Goal: Transaction & Acquisition: Purchase product/service

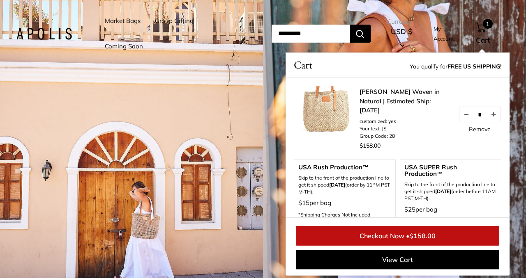
click at [117, 23] on link "Market Bags" at bounding box center [123, 20] width 36 height 11
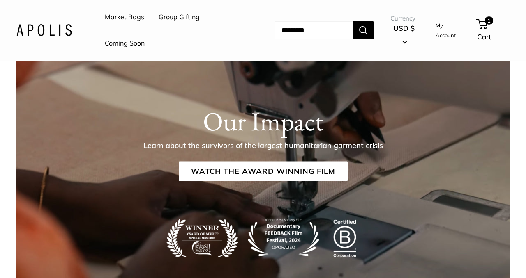
scroll to position [1339, 0]
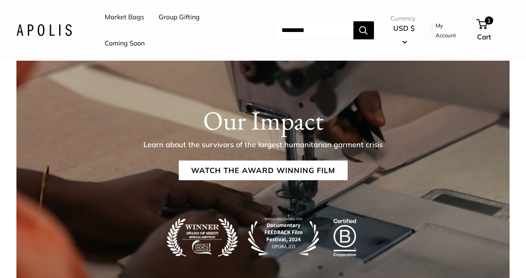
click at [116, 46] on link "Coming Soon" at bounding box center [125, 43] width 40 height 12
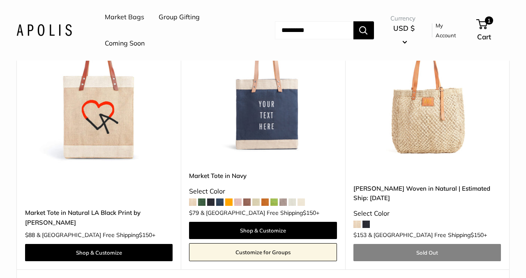
scroll to position [4265, 0]
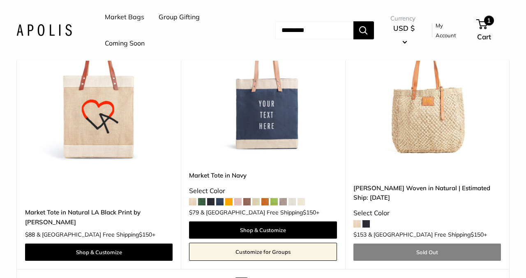
click at [481, 18] on div "1 Cart" at bounding box center [493, 30] width 32 height 26
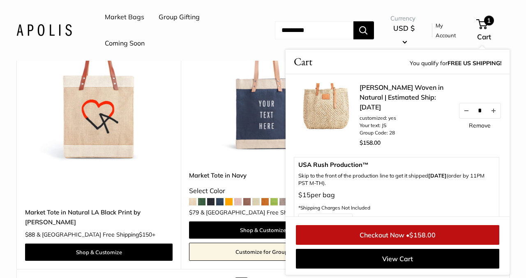
click at [369, 232] on link "Checkout Now • $158.00" at bounding box center [397, 235] width 203 height 20
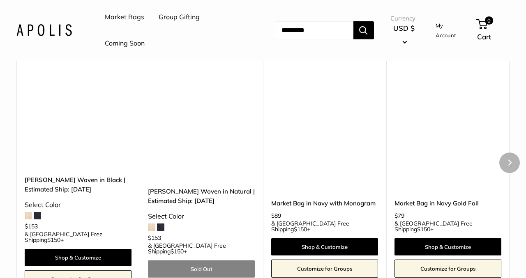
scroll to position [4582, 0]
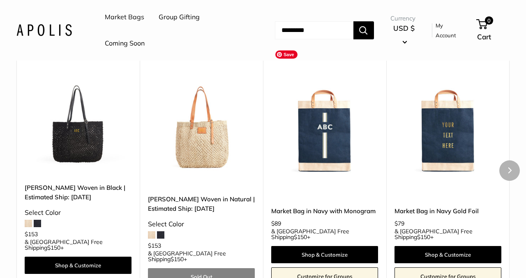
click at [0, 0] on img at bounding box center [0, 0] width 0 height 0
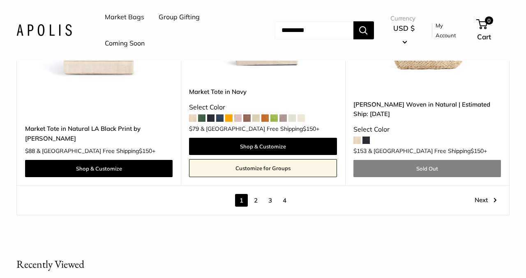
scroll to position [4344, 0]
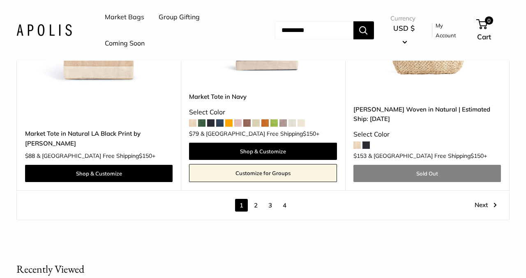
click at [255, 199] on link "2" at bounding box center [255, 205] width 13 height 13
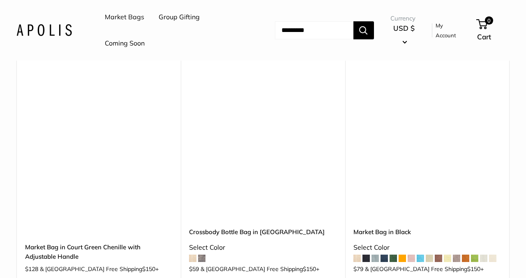
scroll to position [671, 0]
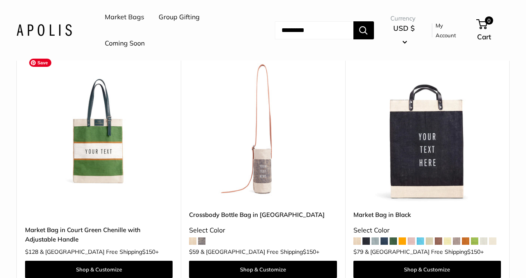
click at [0, 0] on img at bounding box center [0, 0] width 0 height 0
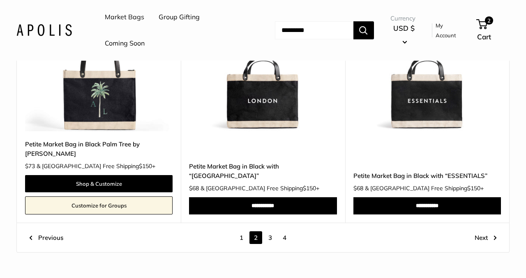
scroll to position [4099, 0]
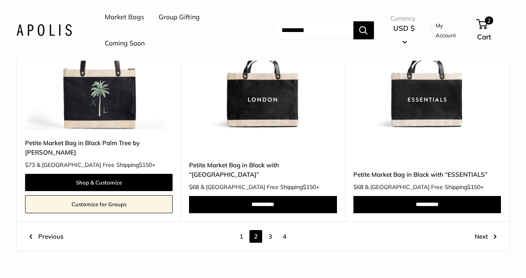
click at [271, 237] on link "3" at bounding box center [270, 236] width 13 height 13
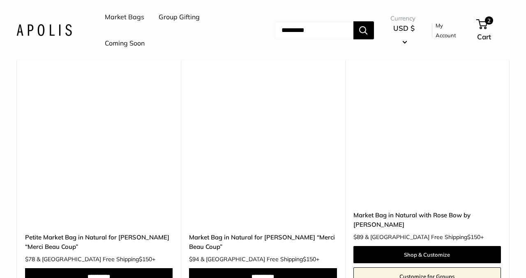
scroll to position [1404, 0]
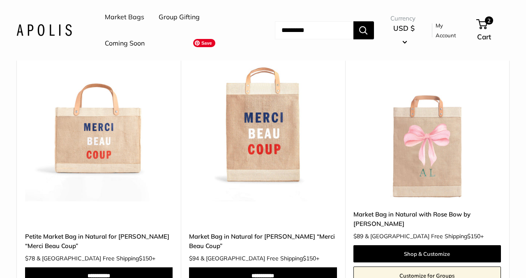
click at [0, 0] on img at bounding box center [0, 0] width 0 height 0
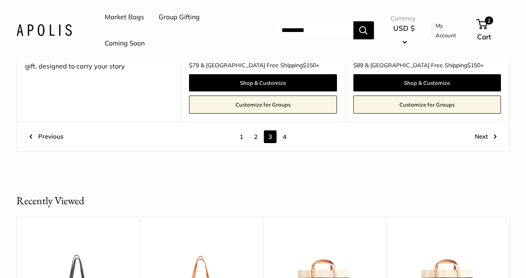
scroll to position [4310, 0]
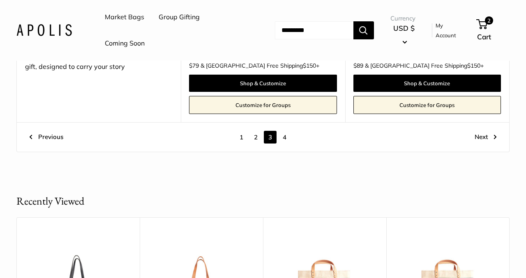
click at [284, 131] on link "4" at bounding box center [284, 137] width 13 height 13
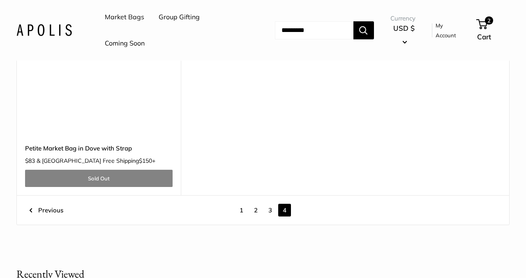
scroll to position [4116, 0]
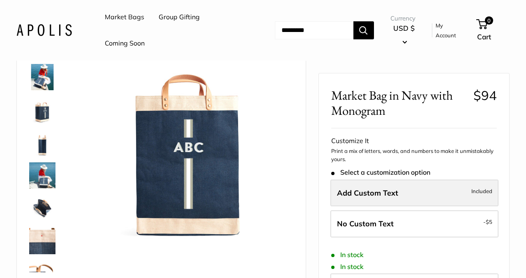
scroll to position [75, 0]
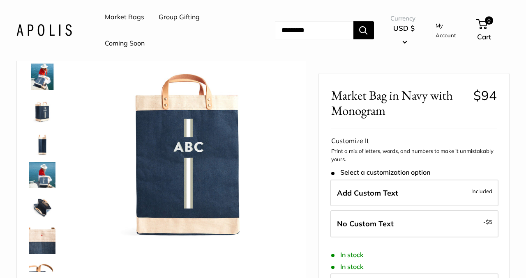
click at [34, 174] on img at bounding box center [42, 175] width 26 height 26
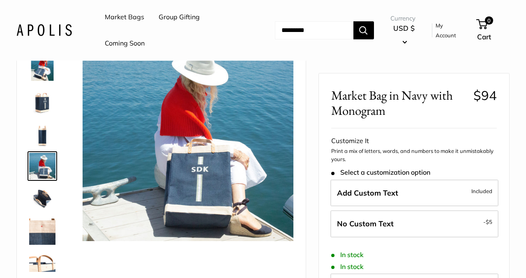
scroll to position [0, 0]
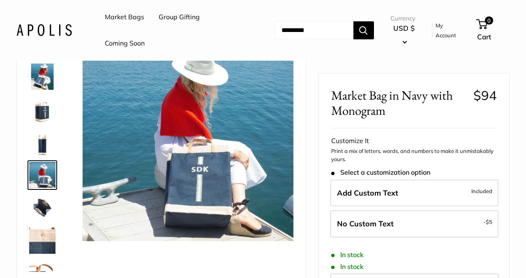
click at [37, 108] on img at bounding box center [42, 109] width 26 height 26
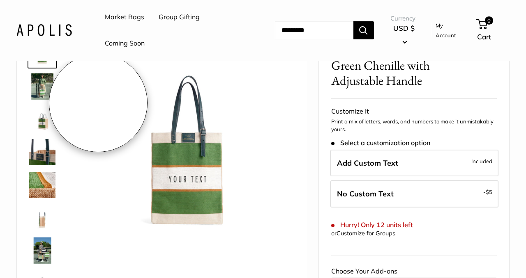
scroll to position [41, 0]
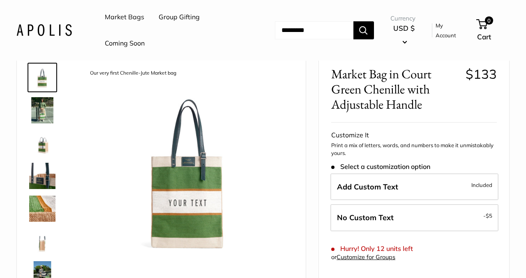
click at [39, 206] on img at bounding box center [42, 209] width 26 height 26
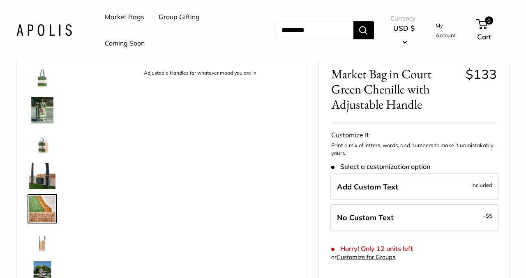
scroll to position [25, 0]
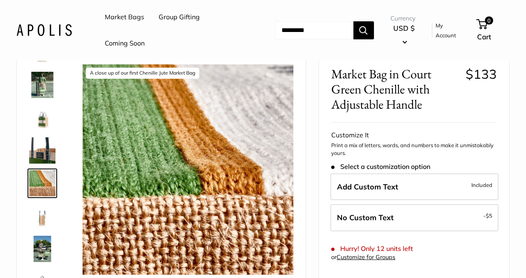
click at [43, 221] on img at bounding box center [42, 216] width 26 height 26
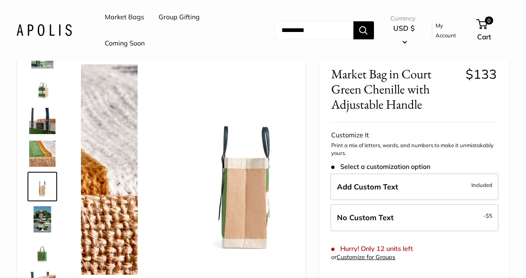
scroll to position [58, 0]
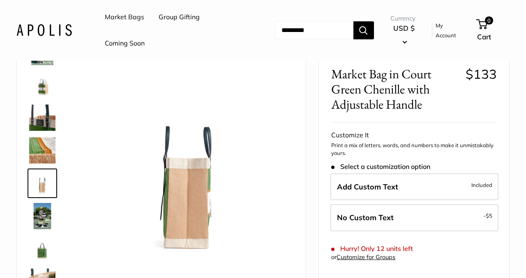
click at [44, 243] on img at bounding box center [42, 249] width 26 height 26
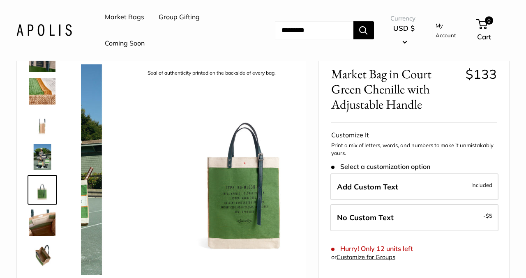
scroll to position [118, 0]
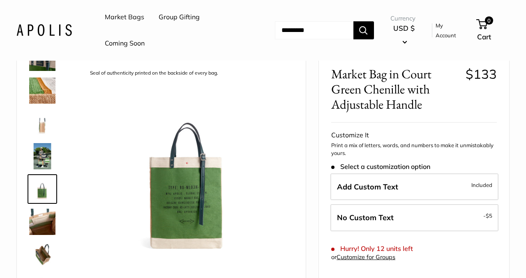
click at [44, 252] on img at bounding box center [42, 255] width 26 height 26
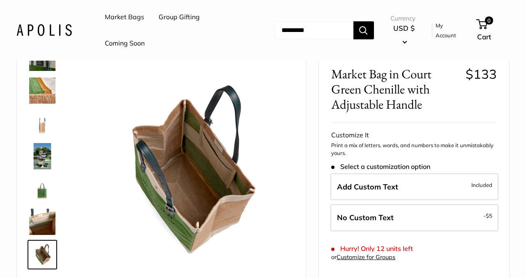
click at [43, 218] on img at bounding box center [42, 222] width 26 height 26
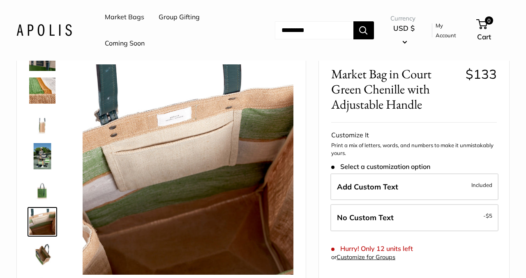
click at [50, 87] on img at bounding box center [42, 91] width 26 height 26
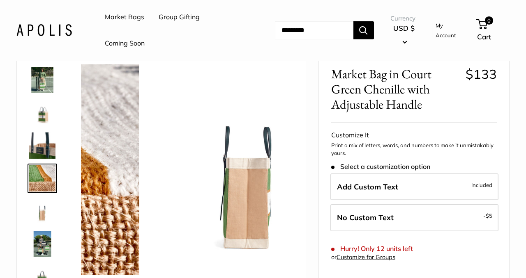
scroll to position [25, 0]
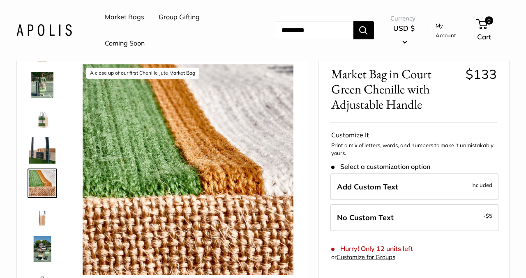
click at [40, 148] on img at bounding box center [42, 151] width 26 height 26
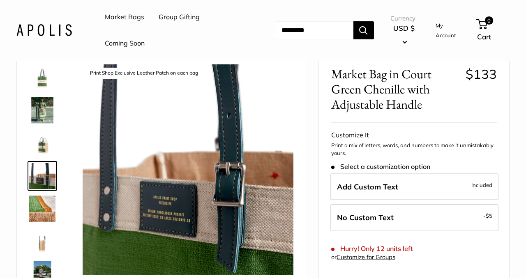
click at [39, 144] on img at bounding box center [42, 143] width 26 height 26
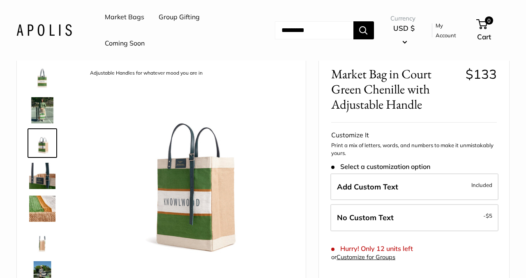
click at [44, 114] on img at bounding box center [42, 110] width 26 height 26
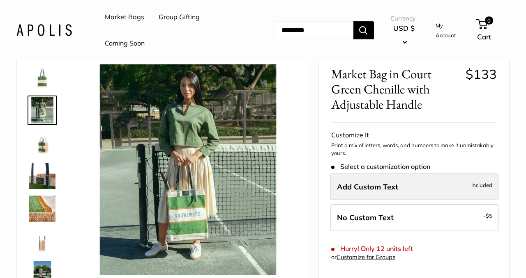
click at [404, 188] on label "Add Custom Text Included" at bounding box center [414, 187] width 168 height 27
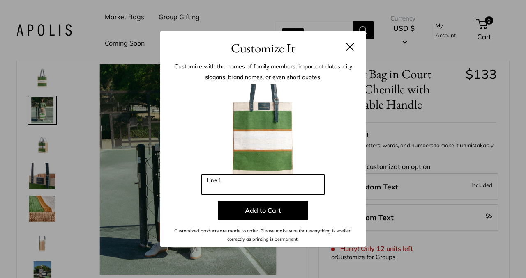
click at [266, 187] on input "Line 1" at bounding box center [262, 185] width 123 height 20
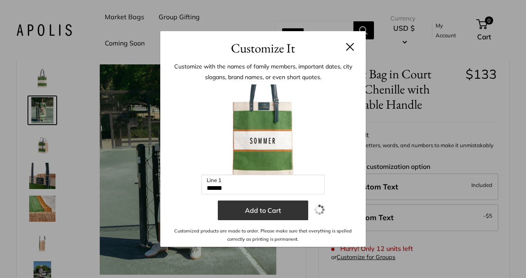
click at [271, 207] on button "Add to Cart" at bounding box center [263, 211] width 90 height 20
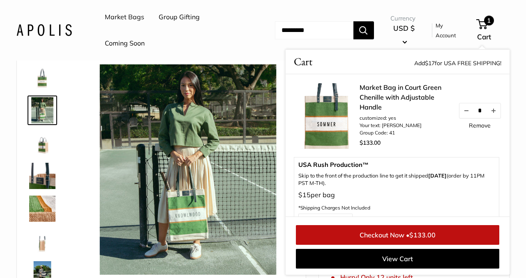
click at [389, 124] on li "Your text: SOMMER" at bounding box center [404, 125] width 90 height 7
click at [466, 112] on button "Decrease quantity by 1" at bounding box center [466, 110] width 14 height 15
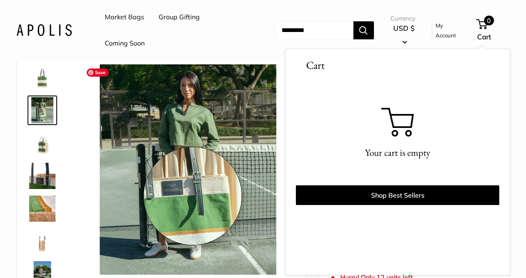
click at [193, 197] on img at bounding box center [188, 169] width 211 height 211
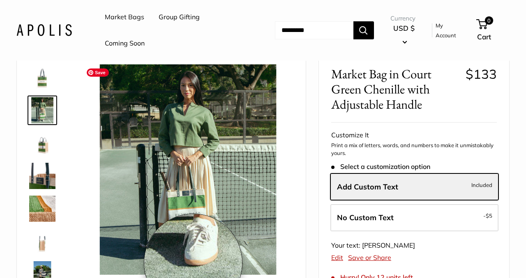
scroll to position [108, 0]
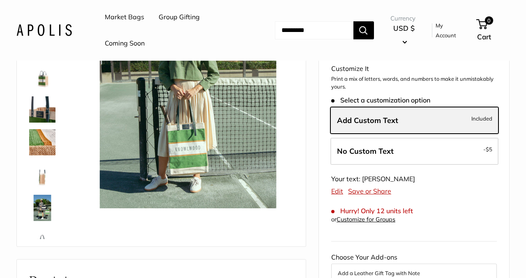
click at [372, 122] on span "Add Custom Text" at bounding box center [367, 120] width 61 height 9
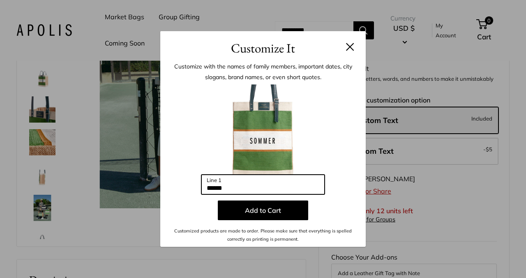
click at [238, 190] on input "******" at bounding box center [262, 185] width 123 height 20
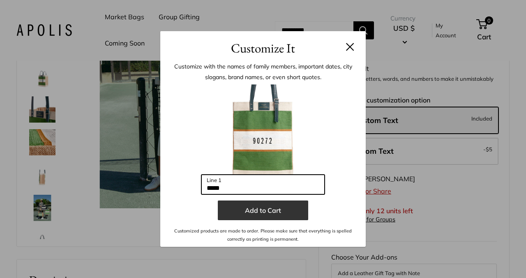
type input "*****"
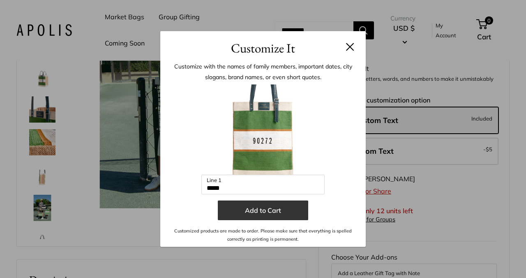
click at [247, 215] on button "Add to Cart" at bounding box center [263, 211] width 90 height 20
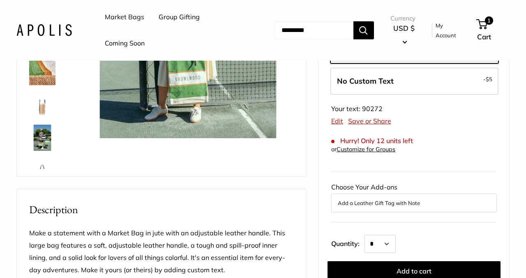
scroll to position [181, 0]
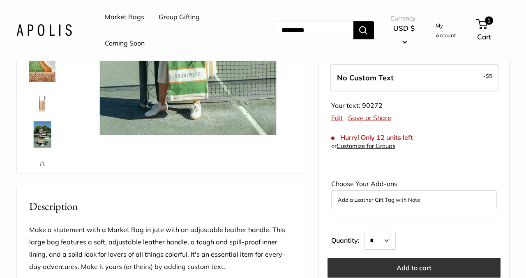
click at [374, 266] on button "Add to cart" at bounding box center [413, 268] width 173 height 20
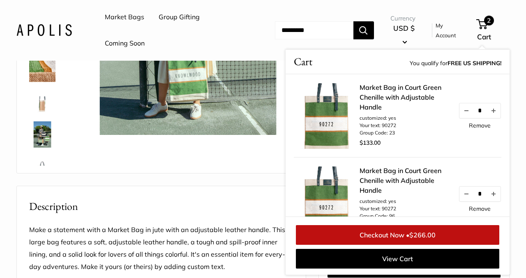
click at [181, 194] on div "Description" at bounding box center [161, 200] width 289 height 28
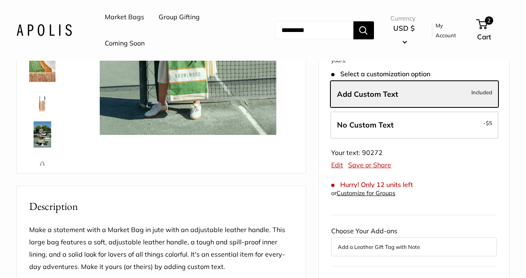
scroll to position [41, 0]
